Goal: Information Seeking & Learning: Learn about a topic

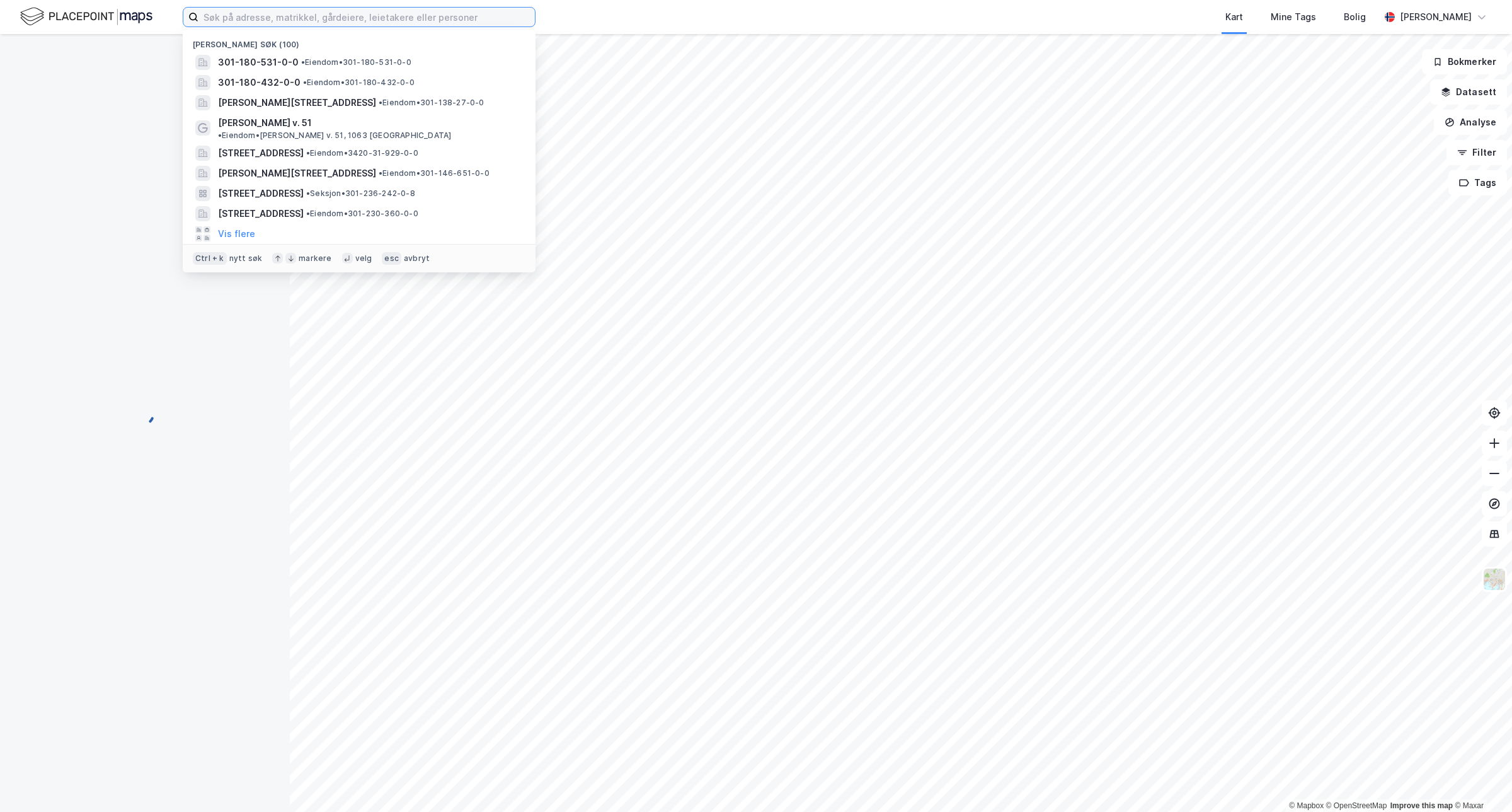
click at [294, 14] on input at bounding box center [367, 17] width 337 height 19
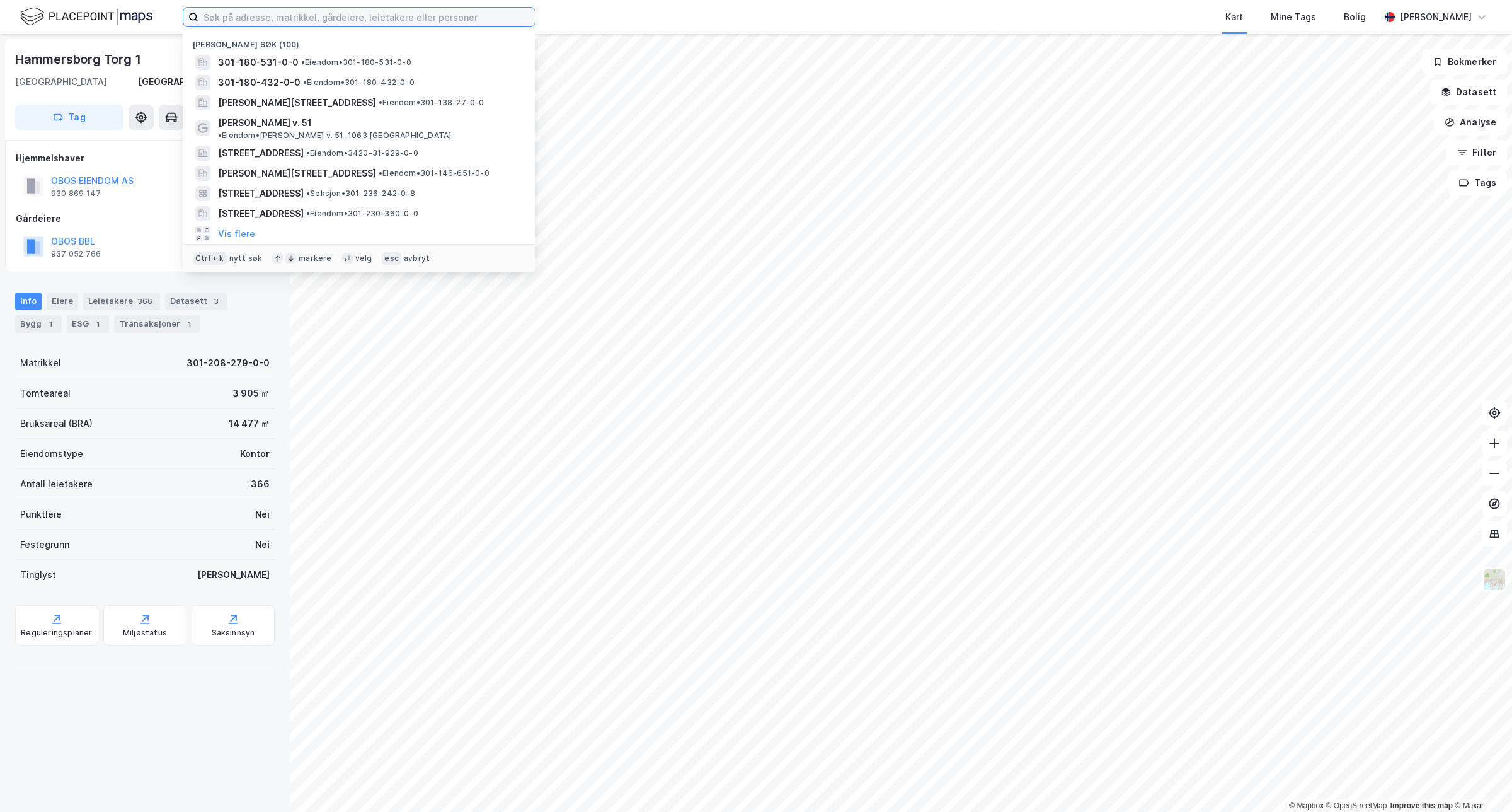
click at [333, 26] on input at bounding box center [367, 17] width 337 height 19
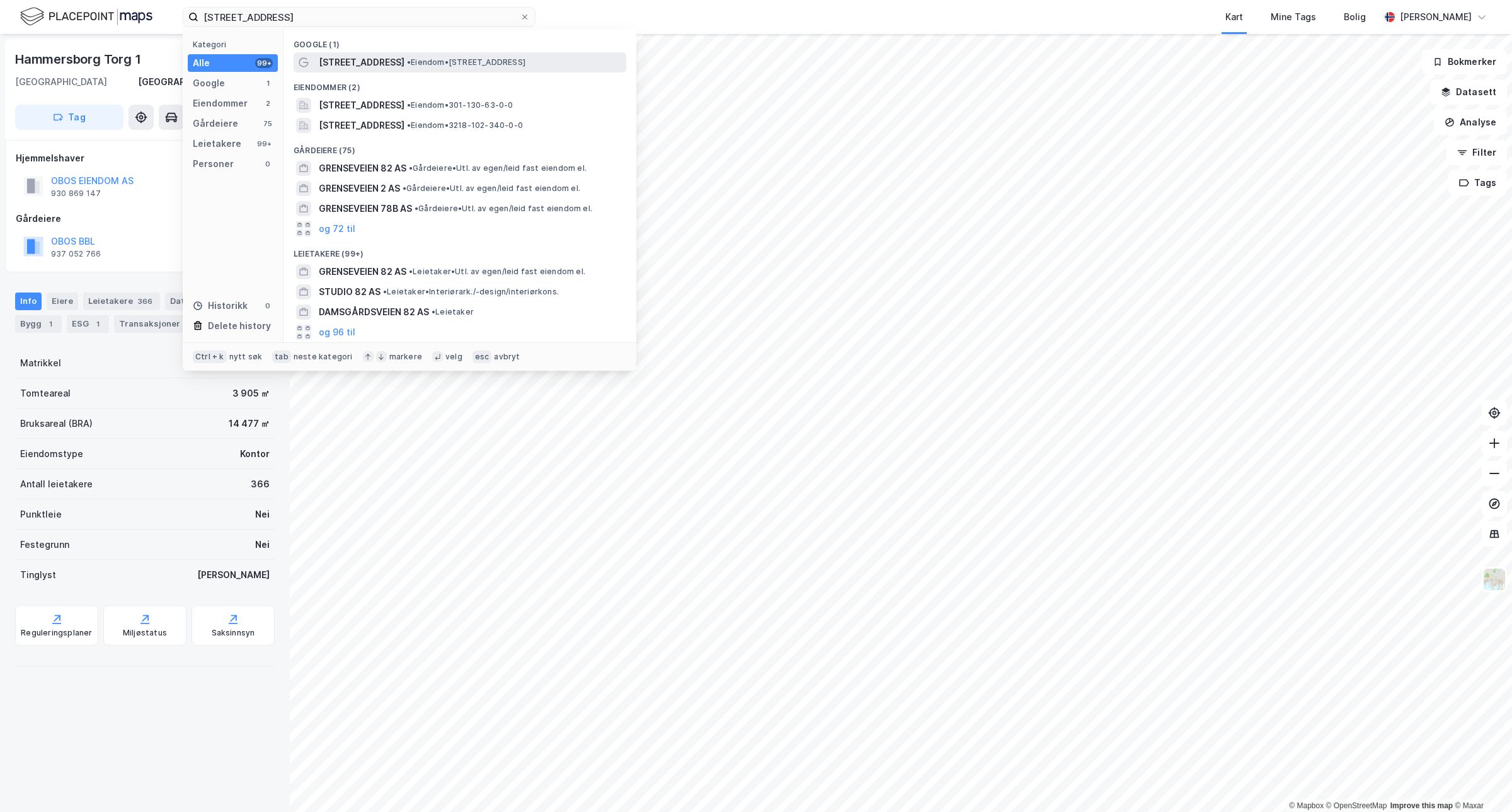
click at [365, 57] on span "[STREET_ADDRESS]" at bounding box center [361, 63] width 85 height 15
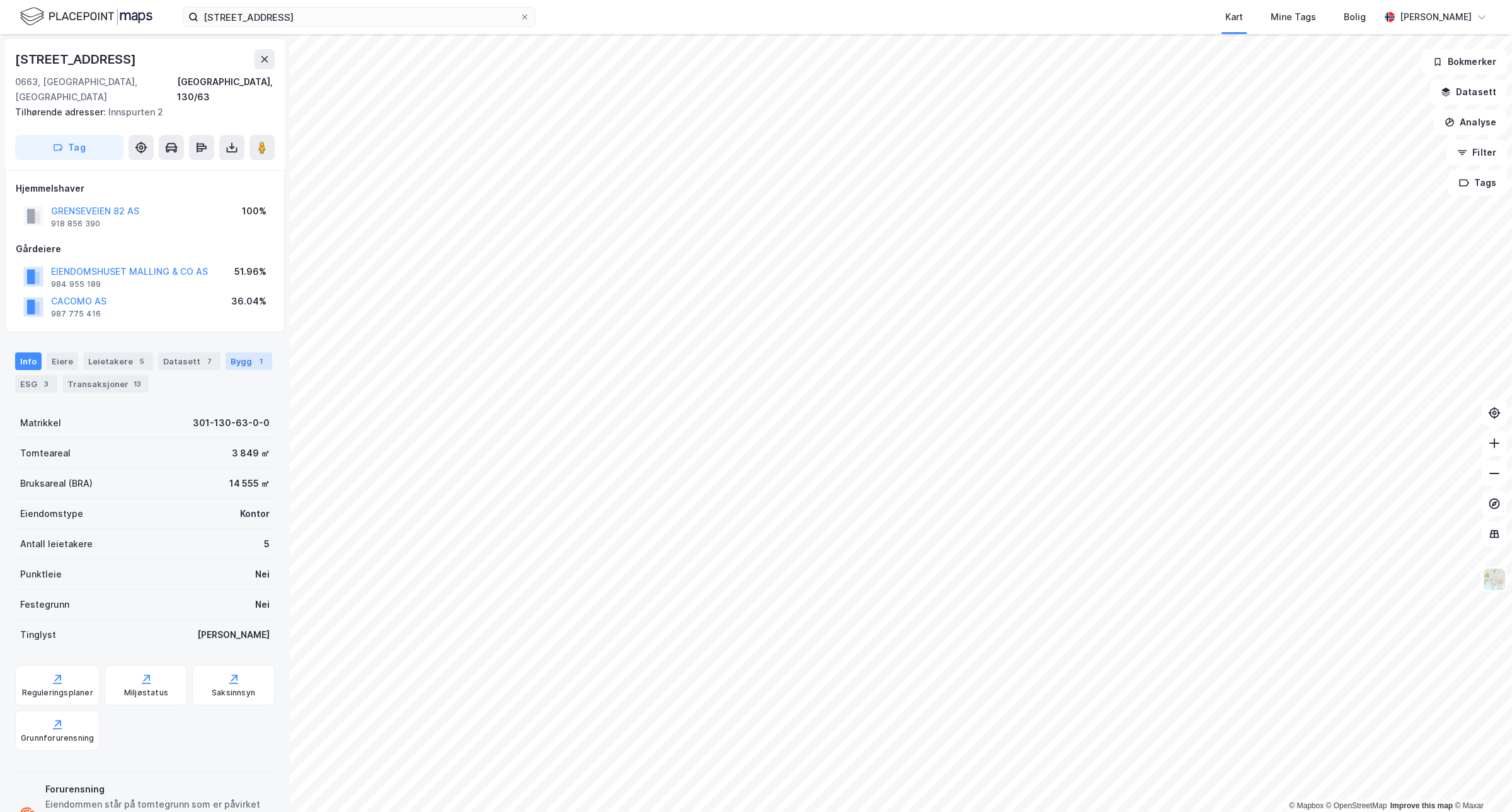
click at [237, 352] on div "Bygg 1" at bounding box center [249, 361] width 47 height 17
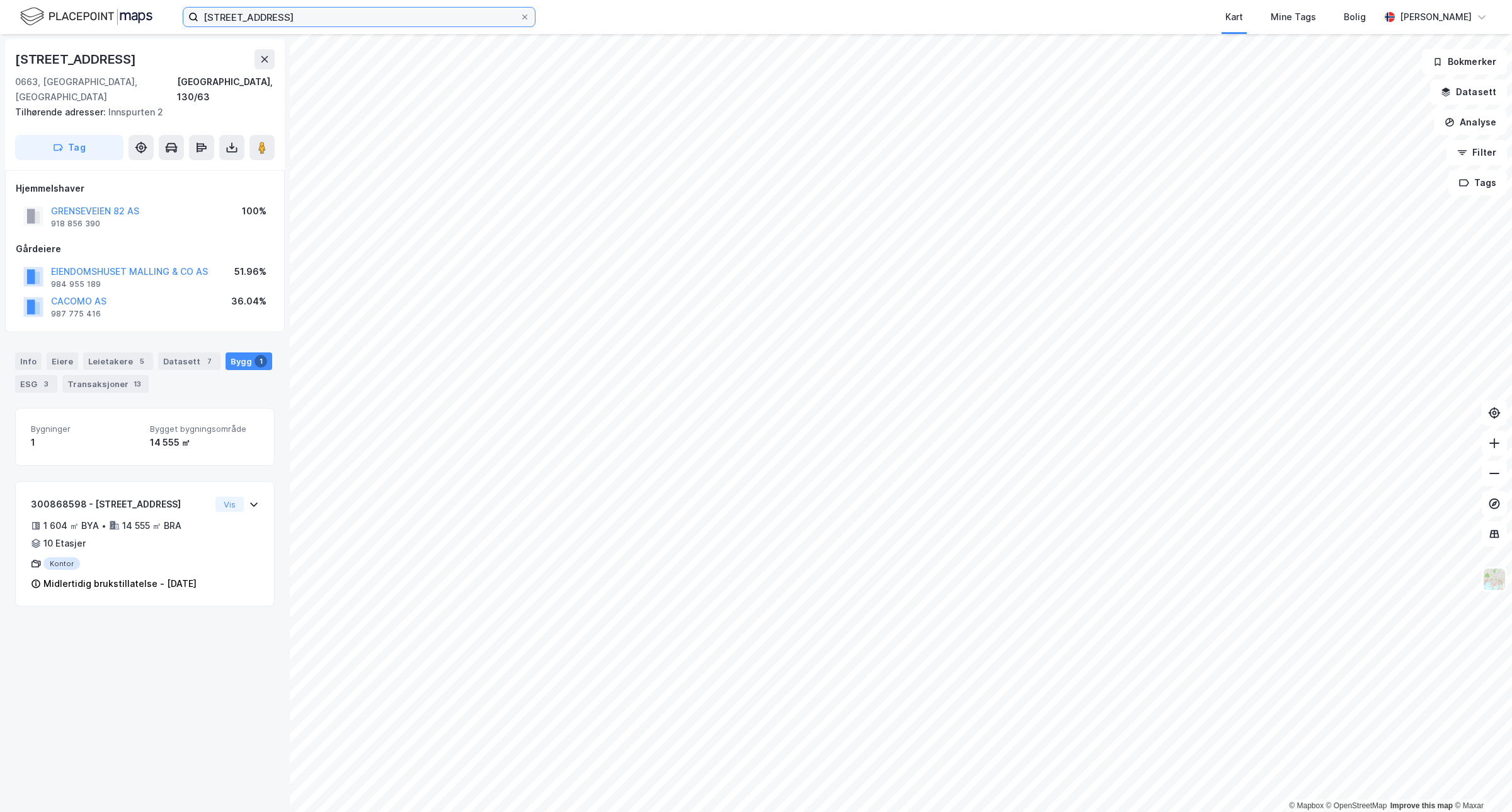
click at [287, 20] on input "[STREET_ADDRESS]" at bounding box center [359, 17] width 321 height 19
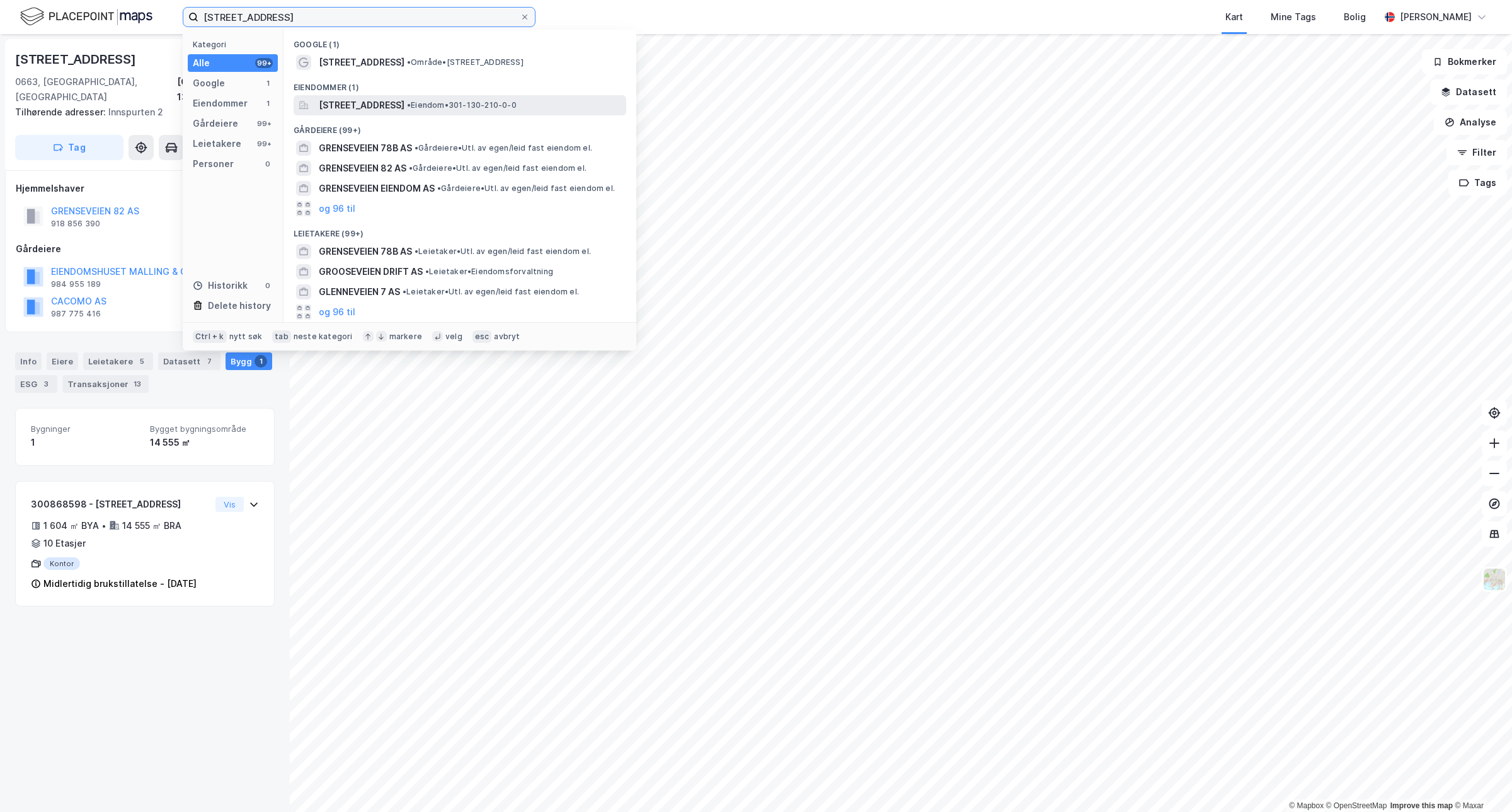
type input "[STREET_ADDRESS]"
click at [405, 106] on span "[STREET_ADDRESS]" at bounding box center [361, 106] width 85 height 15
